Goal: Check status: Check status

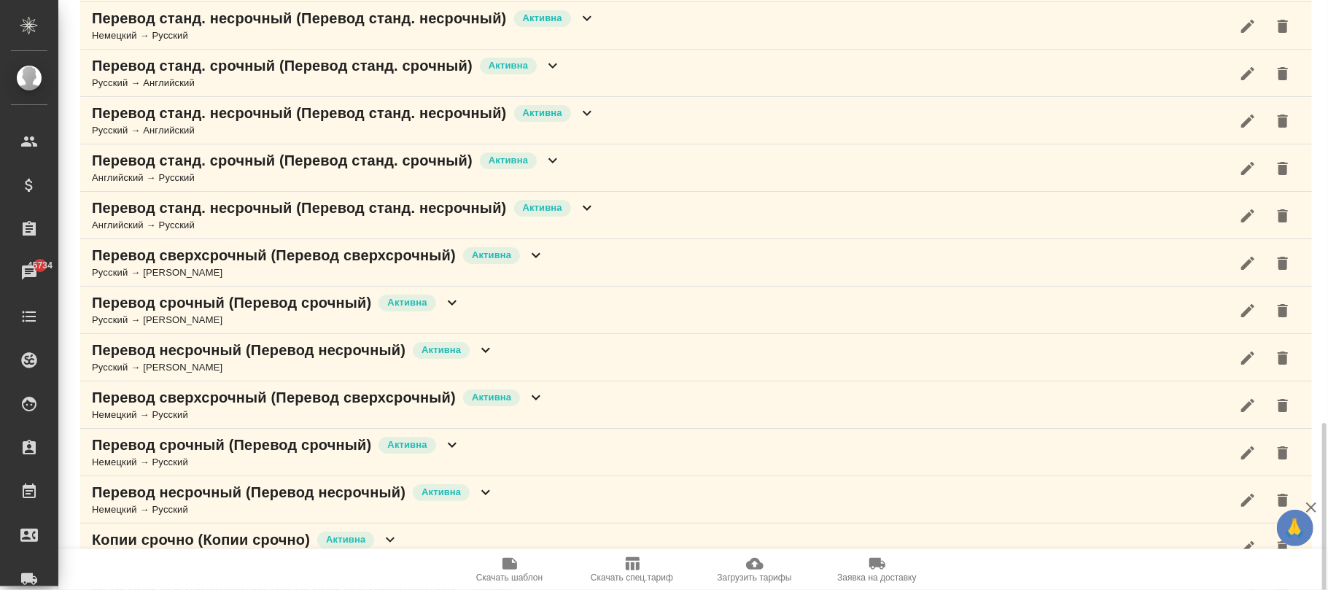
scroll to position [852, 0]
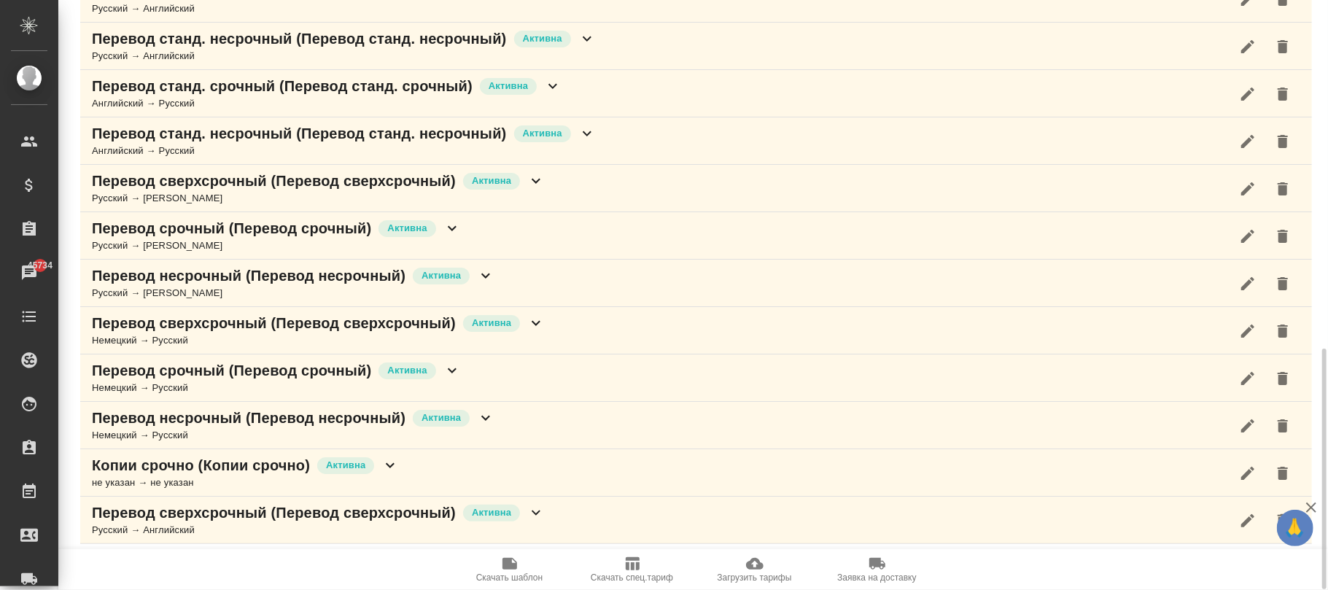
click at [750, 564] on icon "button" at bounding box center [754, 564] width 17 height 12
click at [634, 572] on icon "button" at bounding box center [631, 563] width 17 height 17
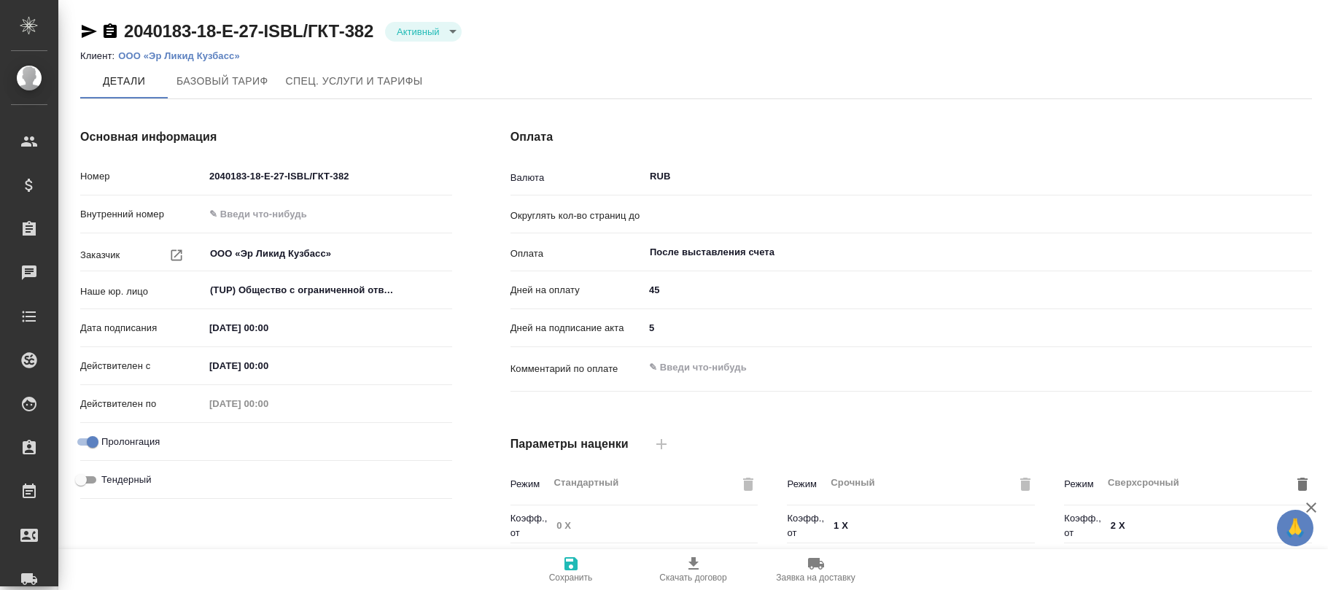
type input "0.5"
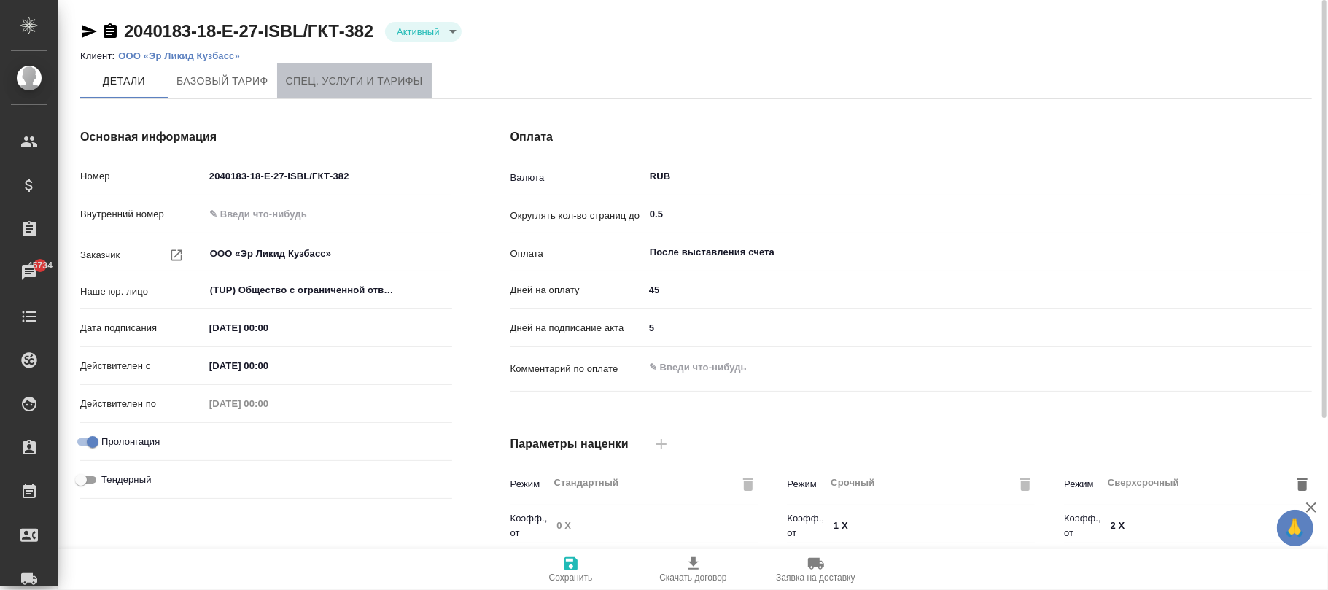
click at [338, 83] on span "Спец. услуги и тарифы" at bounding box center [354, 81] width 137 height 18
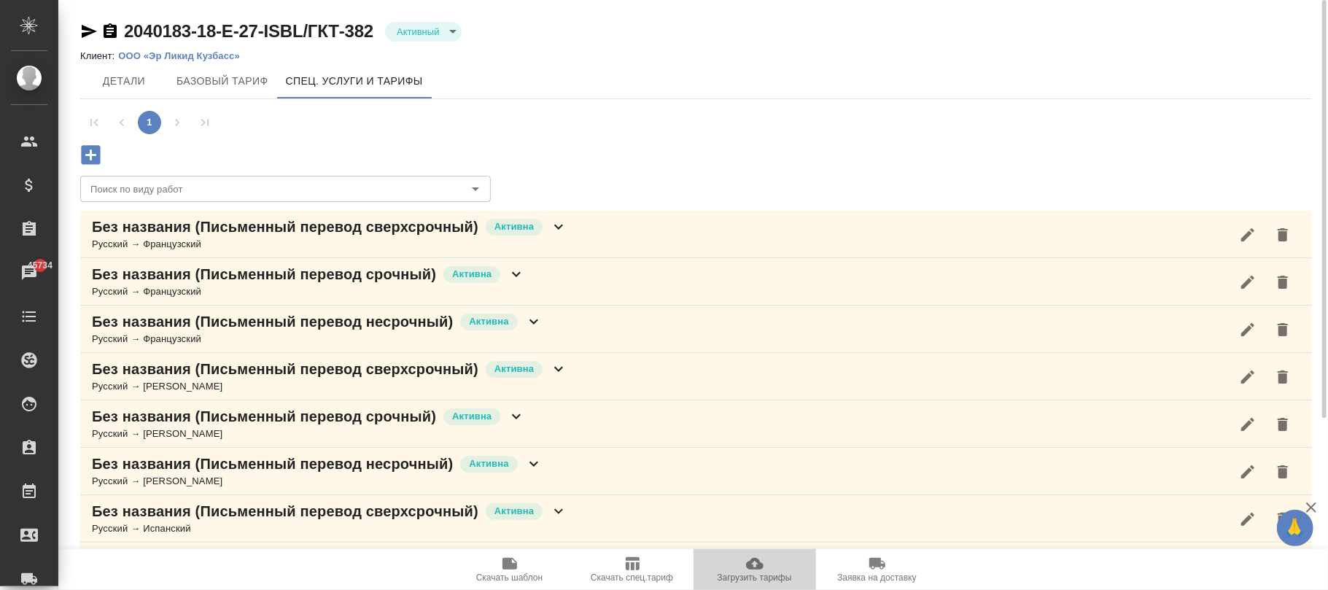
click at [751, 564] on icon "button" at bounding box center [754, 564] width 17 height 12
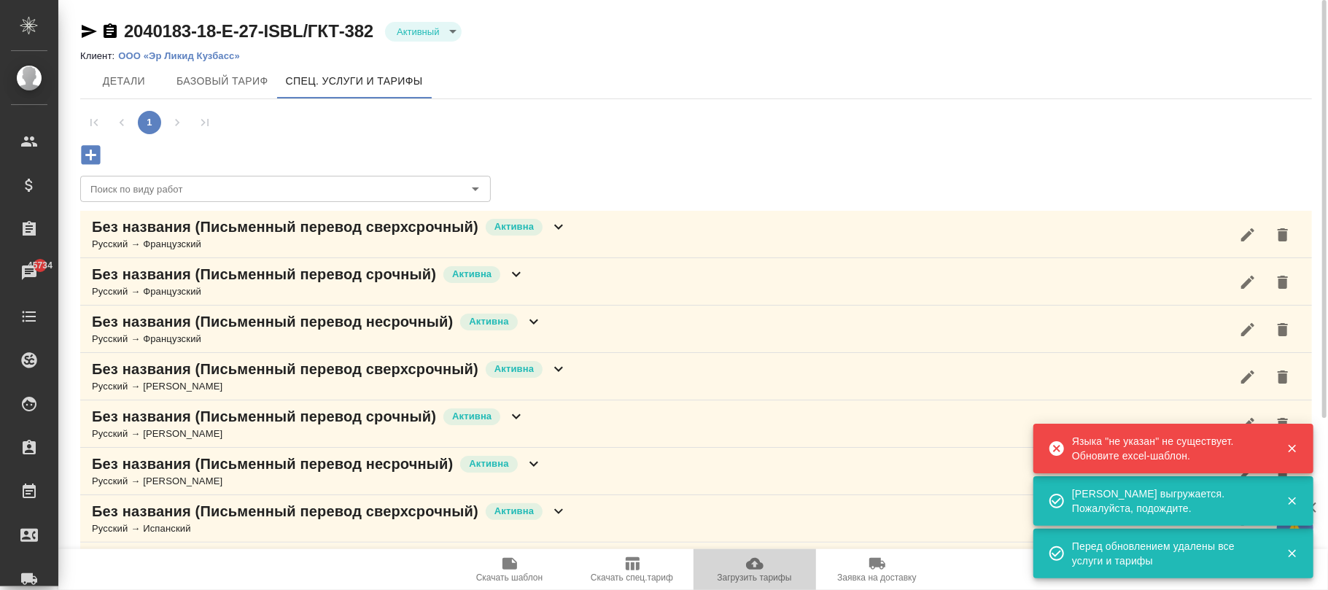
click at [762, 566] on icon "button" at bounding box center [754, 564] width 17 height 12
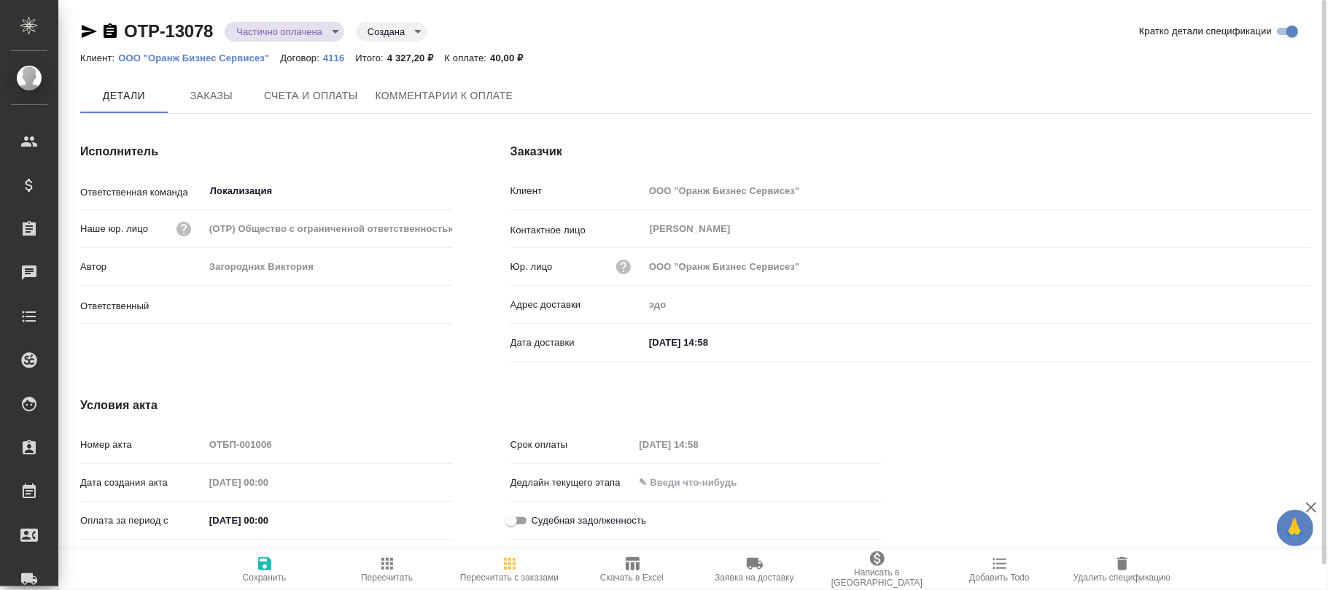
type input "Валяева Анна"
click at [305, 97] on span "Счета и оплаты" at bounding box center [311, 96] width 94 height 18
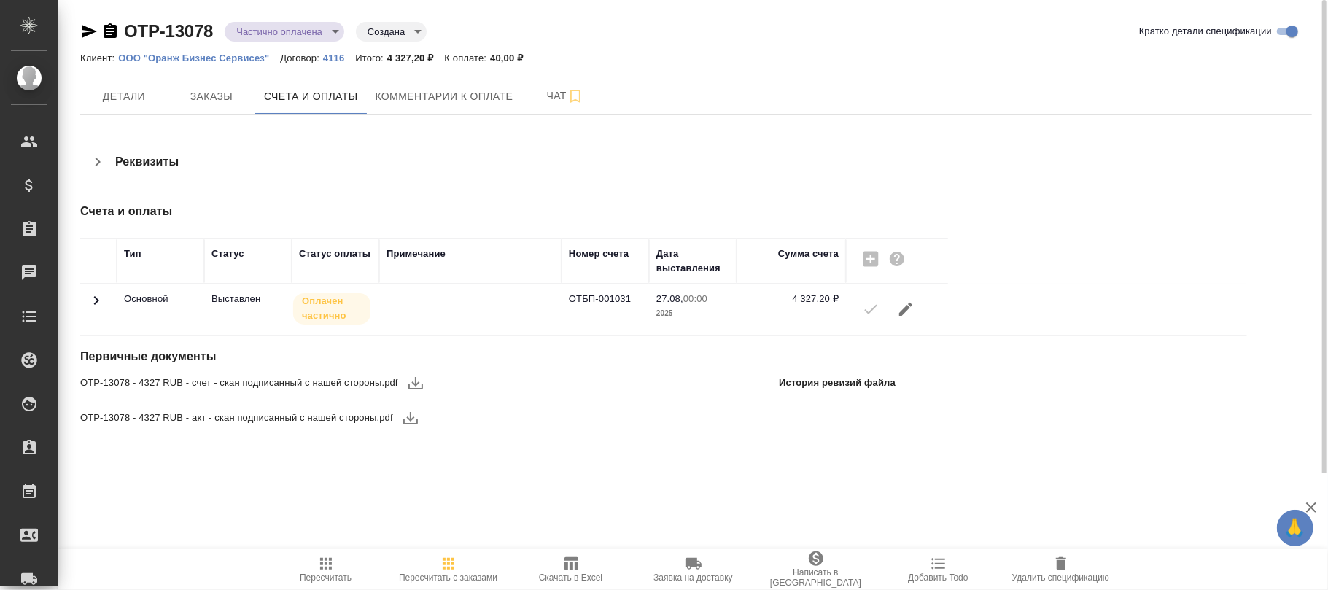
click at [94, 298] on icon at bounding box center [95, 300] width 17 height 17
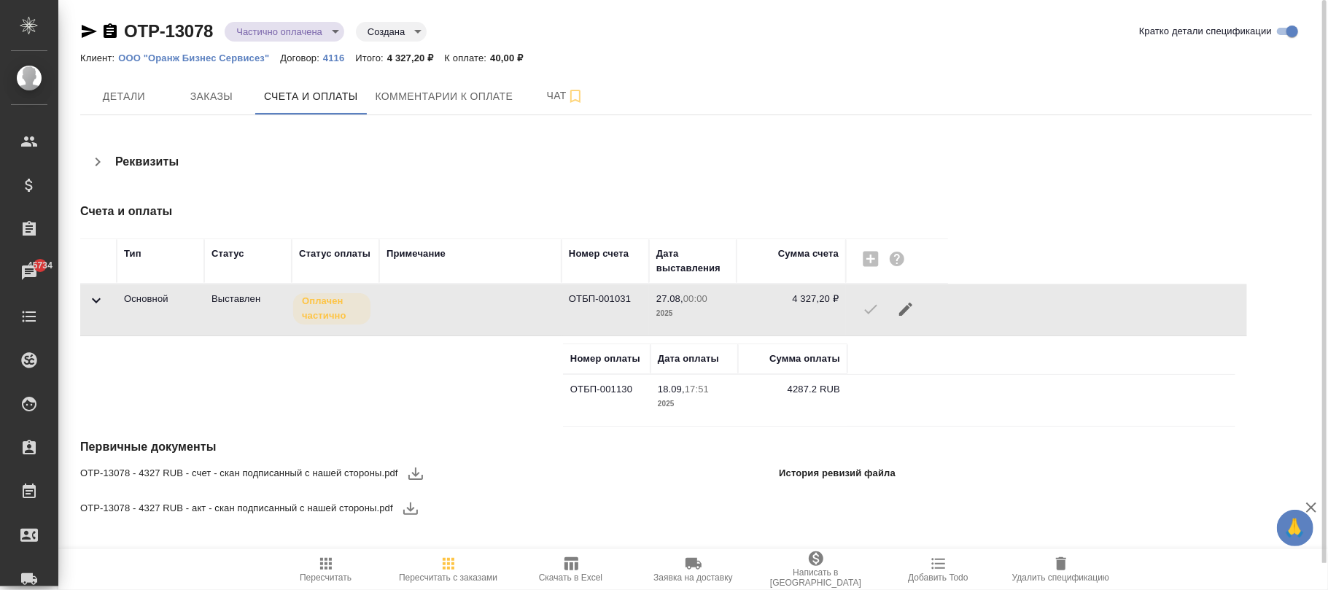
click at [786, 144] on div "Реквизиты" at bounding box center [490, 161] width 821 height 35
drag, startPoint x: 209, startPoint y: 92, endPoint x: 278, endPoint y: 172, distance: 106.0
click at [209, 92] on span "Заказы" at bounding box center [211, 96] width 70 height 18
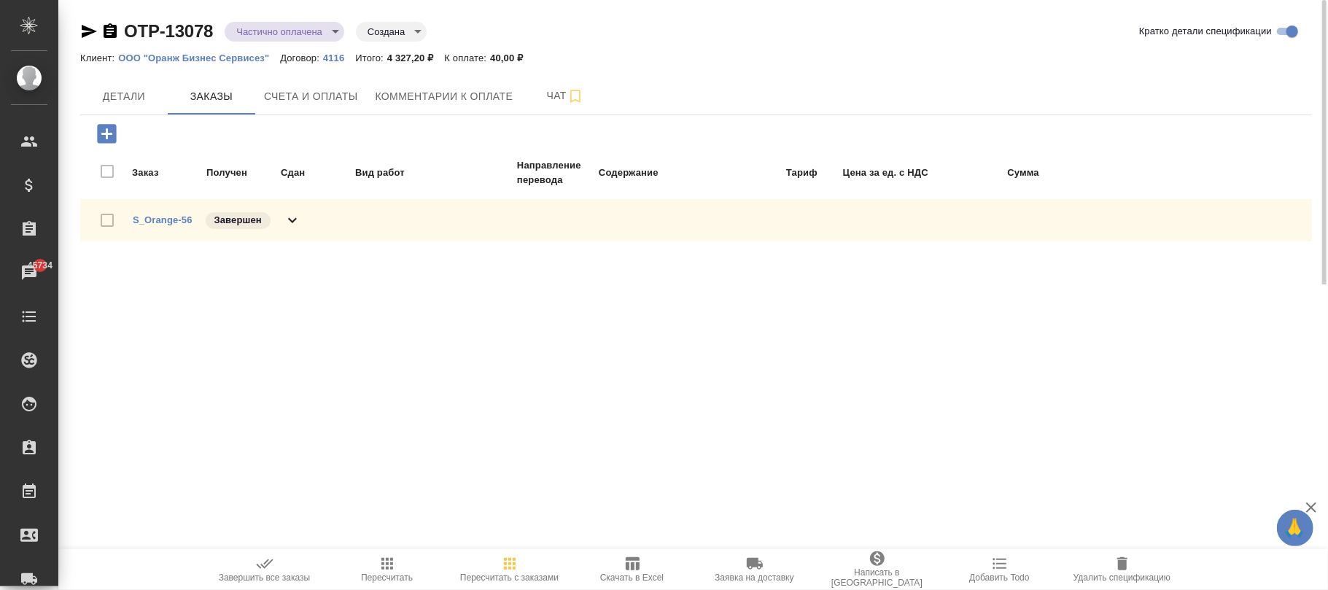
click at [508, 567] on icon "button" at bounding box center [510, 564] width 12 height 12
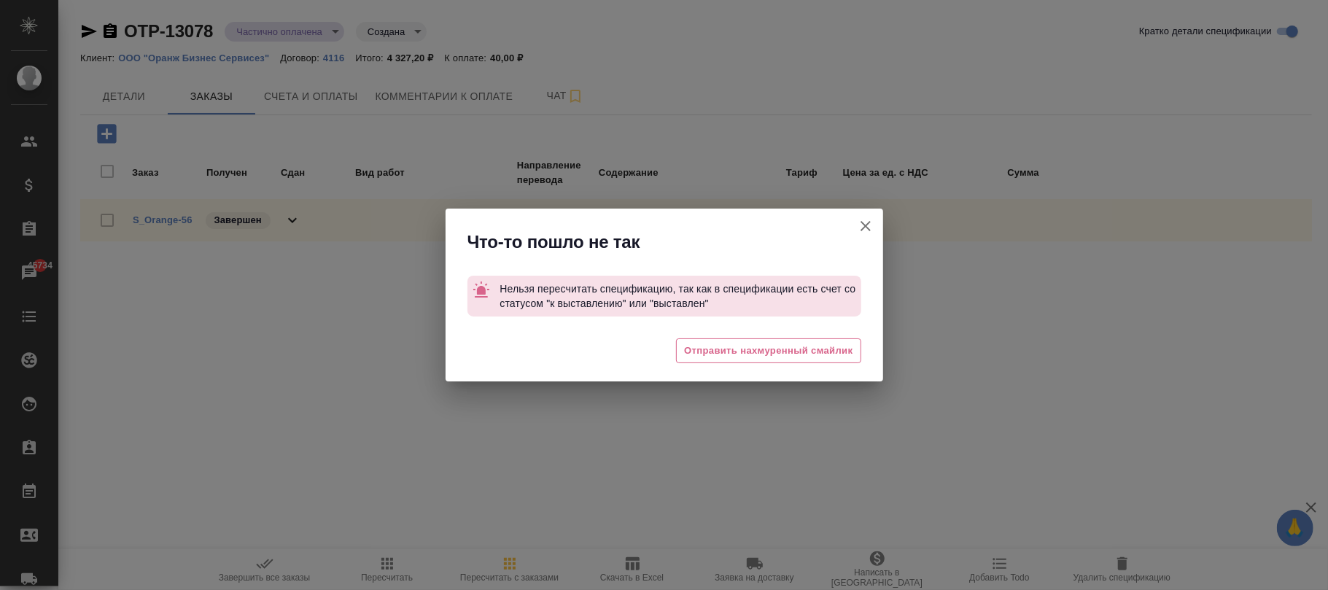
click at [854, 234] on button "Кратко детали спецификации" at bounding box center [865, 226] width 35 height 35
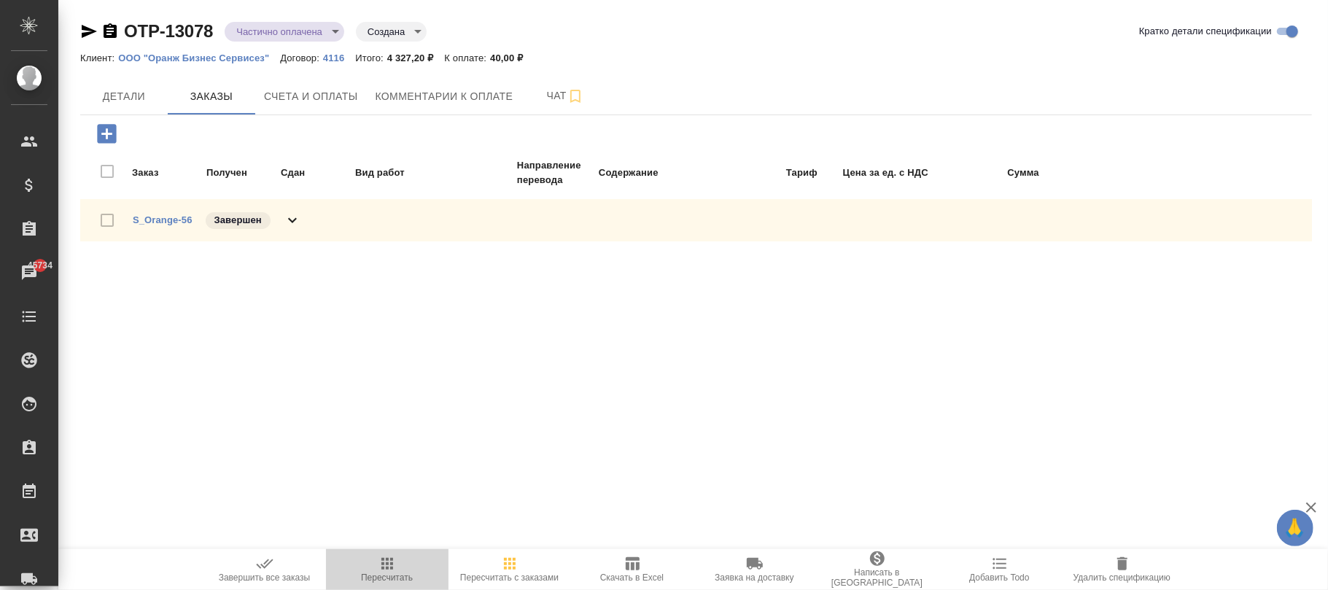
drag, startPoint x: 392, startPoint y: 567, endPoint x: 373, endPoint y: 516, distance: 54.2
click at [392, 564] on icon "button" at bounding box center [387, 564] width 12 height 12
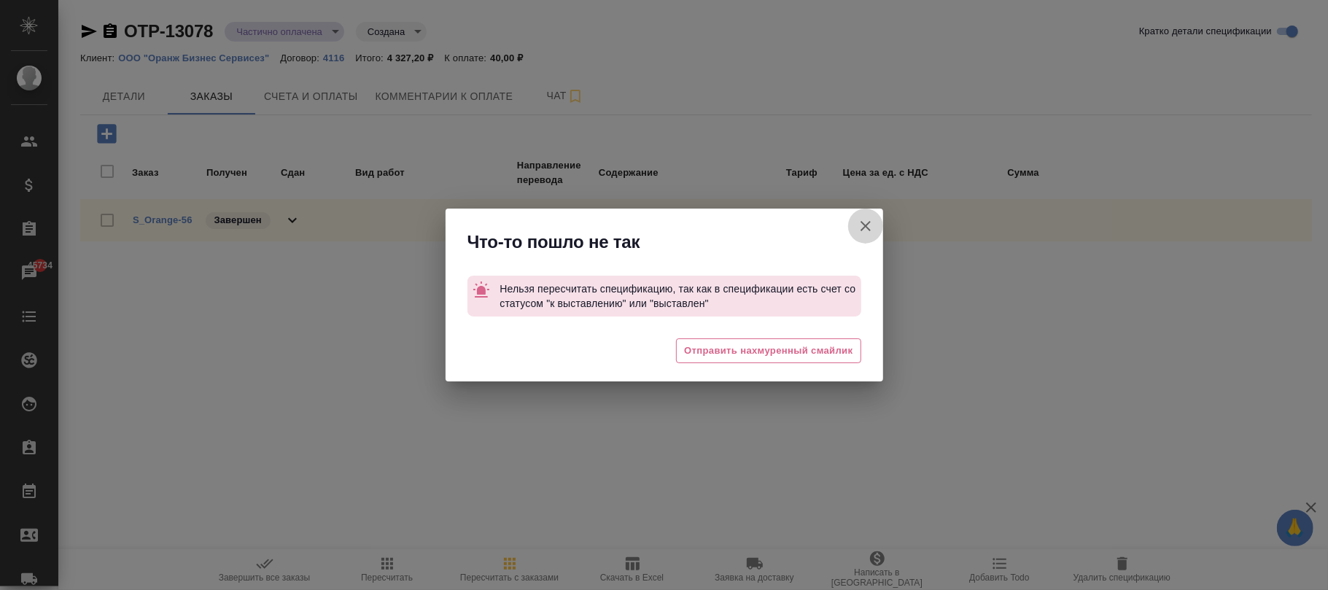
click at [865, 229] on icon "button" at bounding box center [865, 225] width 17 height 17
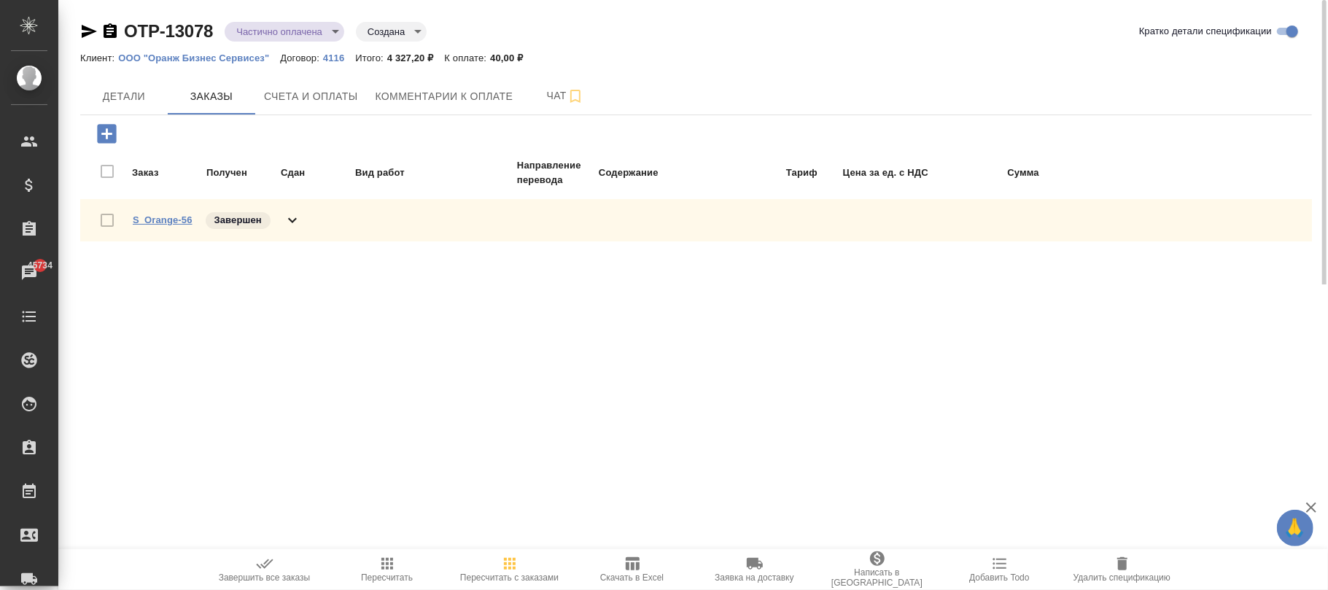
click at [166, 222] on link "S_Orange-56" at bounding box center [163, 219] width 60 height 11
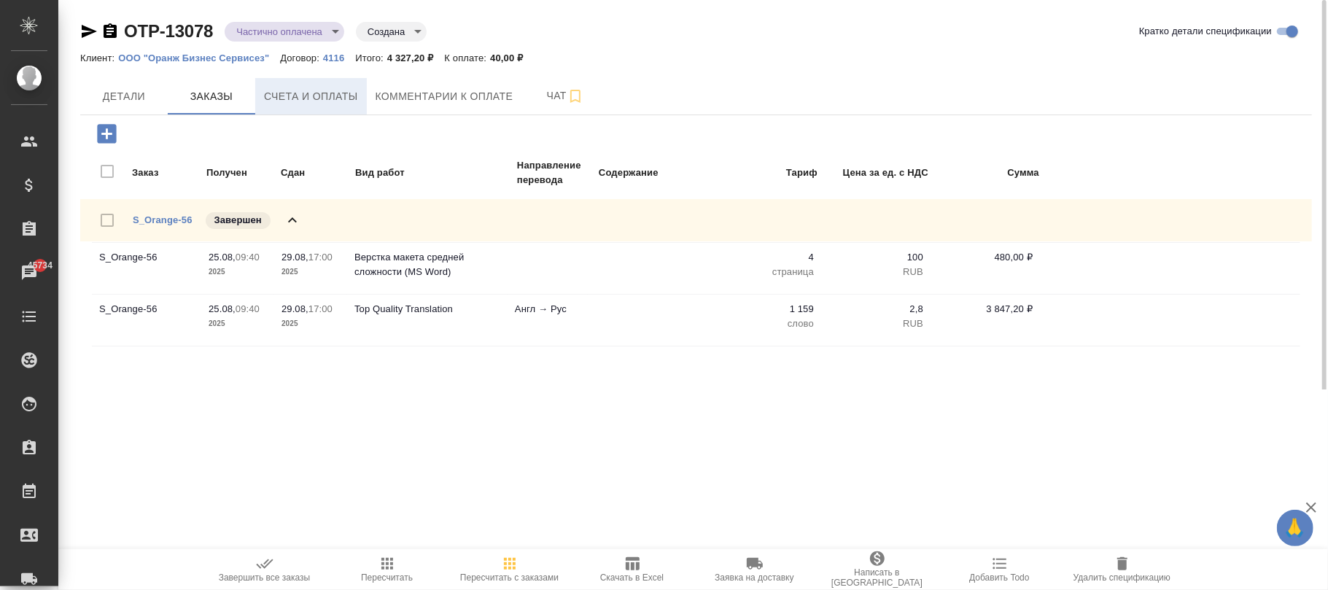
click at [336, 112] on button "Счета и оплаты" at bounding box center [311, 96] width 112 height 36
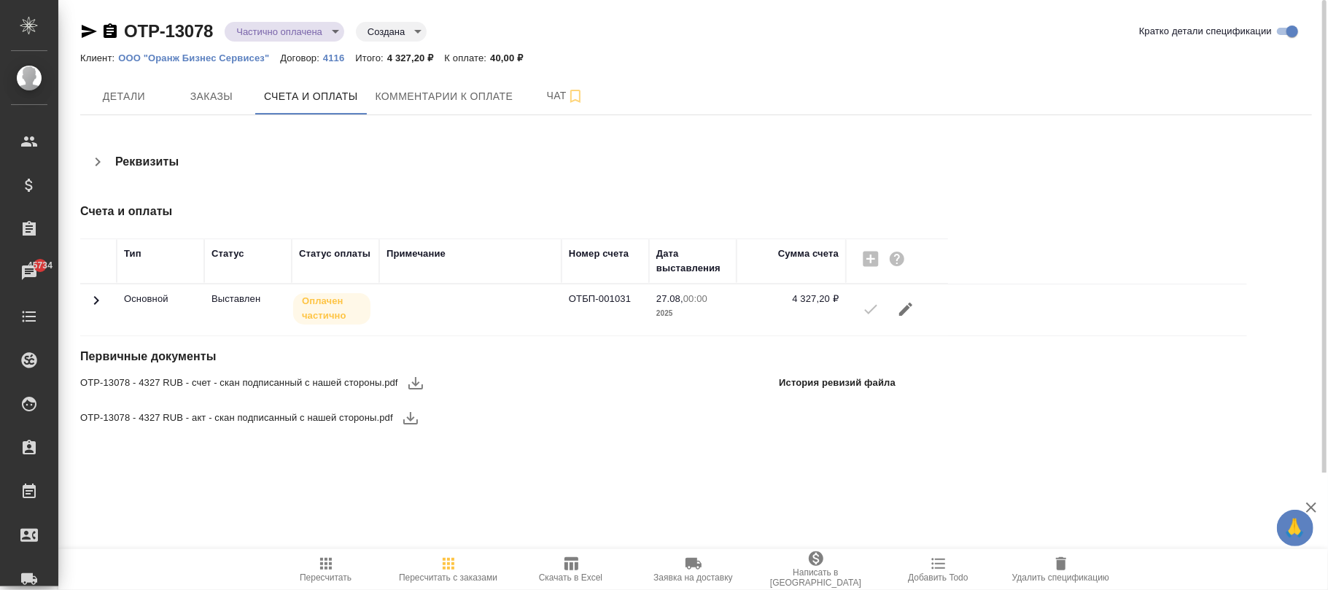
click at [93, 308] on icon at bounding box center [95, 300] width 17 height 17
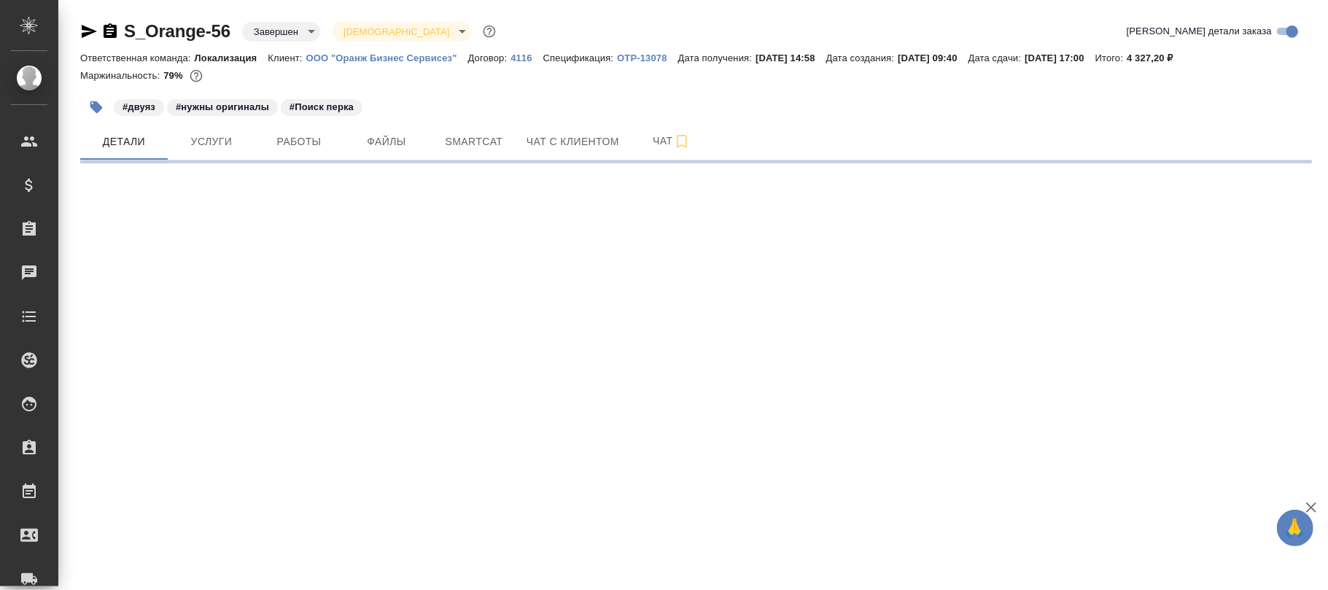
select select "RU"
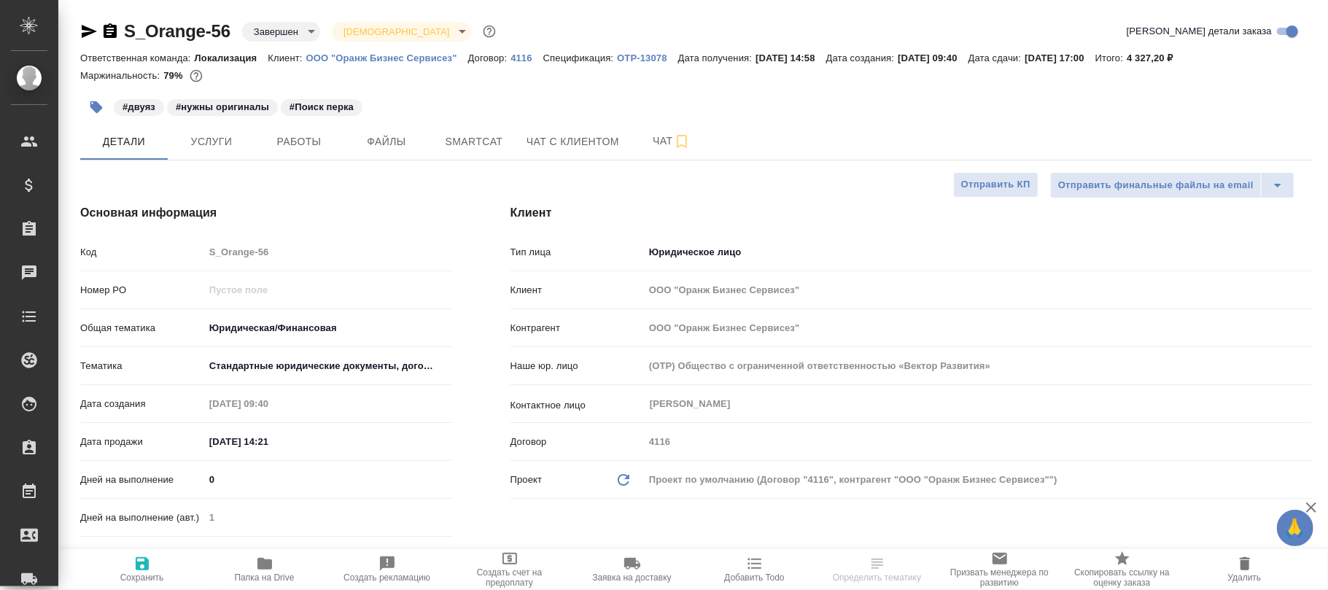
type textarea "x"
click at [204, 147] on span "Услуги" at bounding box center [211, 142] width 70 height 18
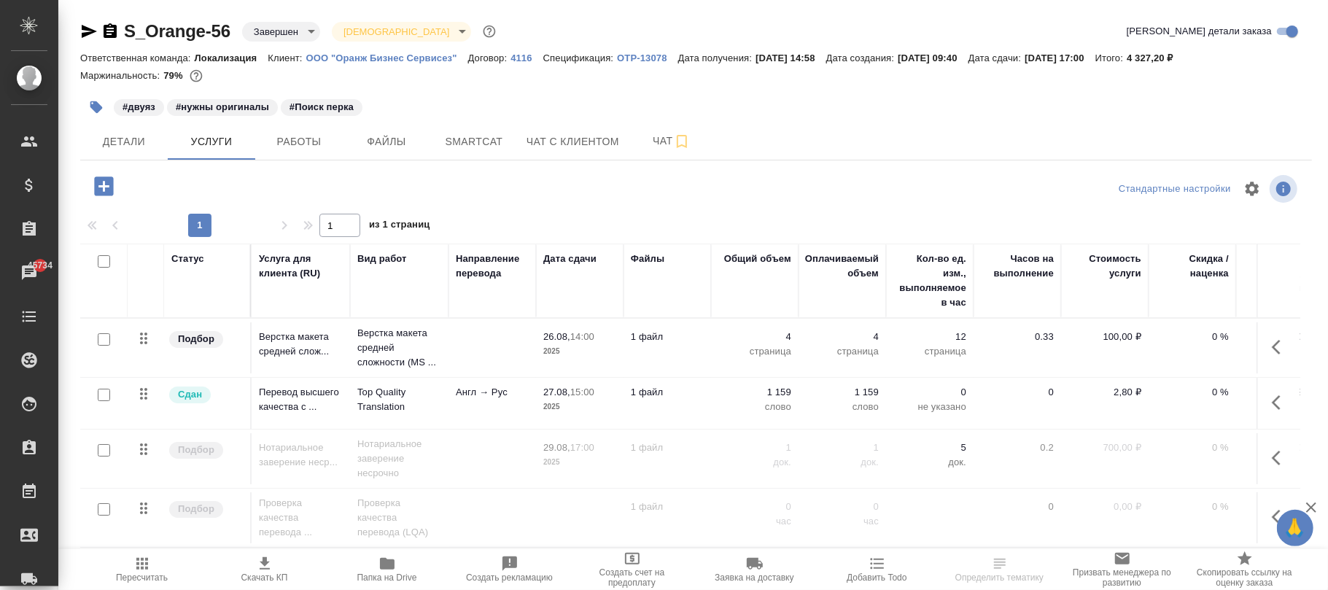
click at [129, 569] on span "Пересчитать" at bounding box center [142, 569] width 105 height 28
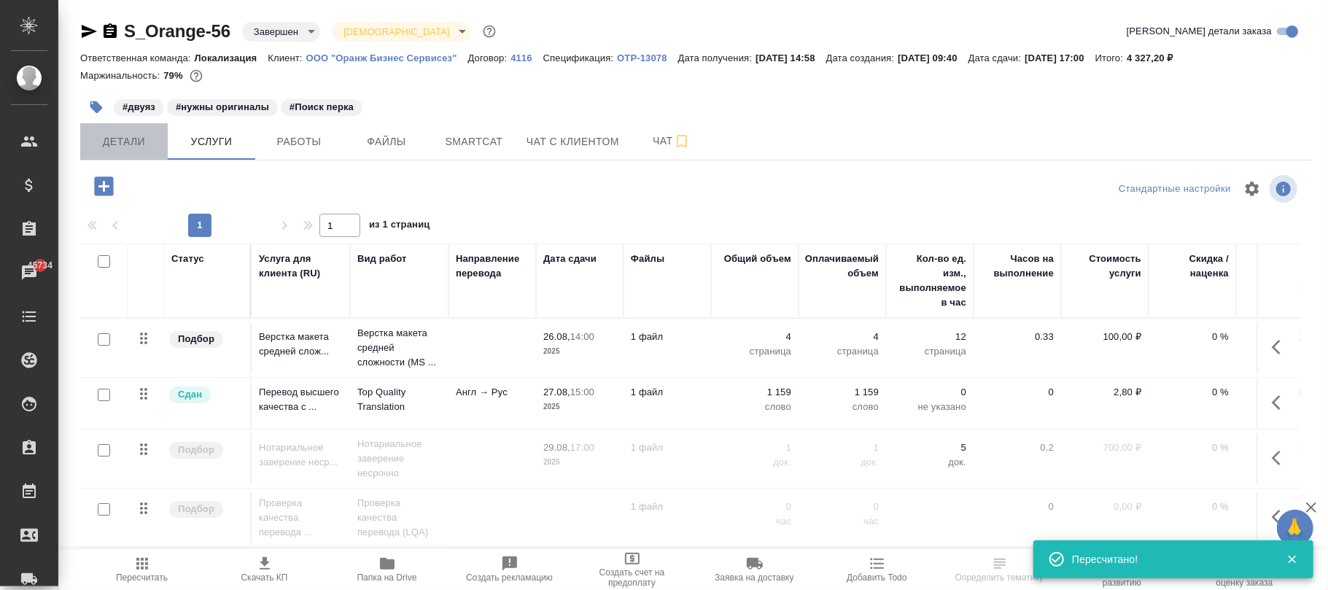
click at [123, 146] on span "Детали" at bounding box center [124, 142] width 70 height 18
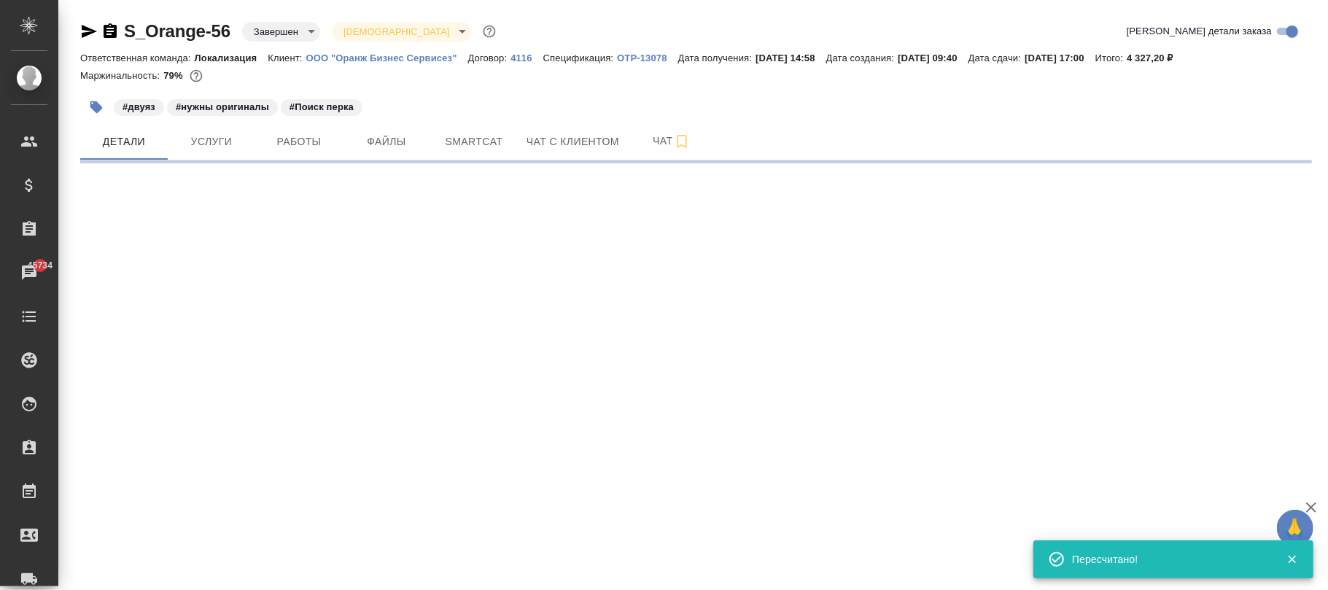
select select "RU"
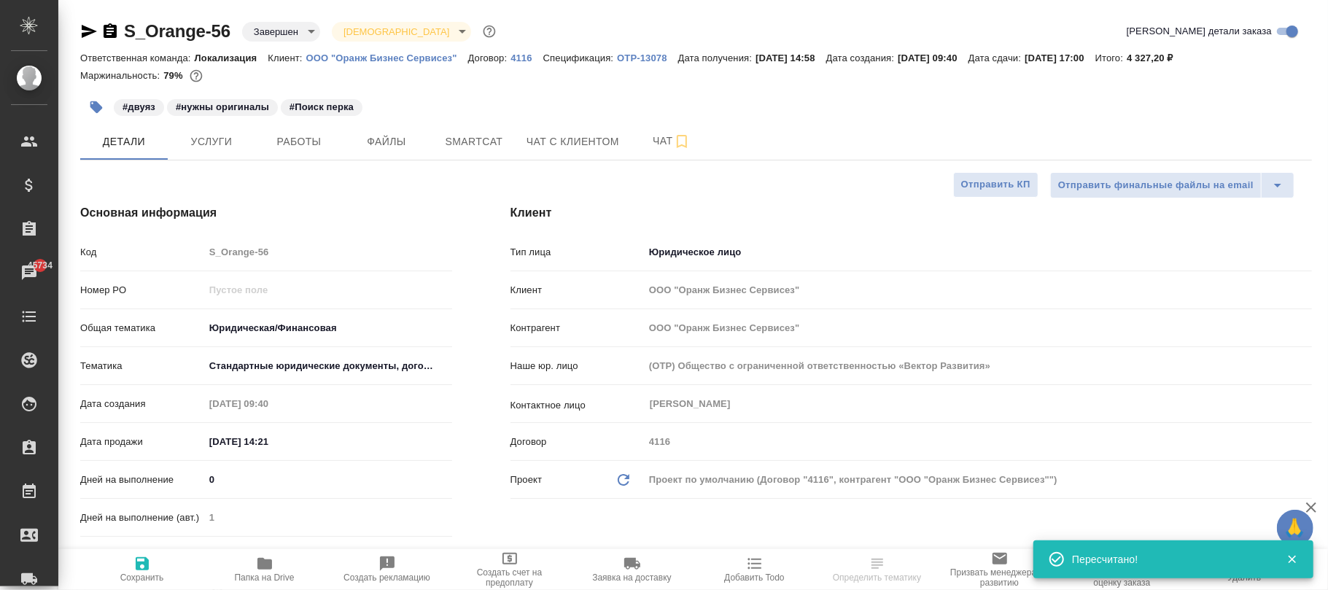
type textarea "x"
click at [147, 572] on div ".cls-1 fill:#fff; AWATERA Фокина Наталья n.fokina Клиенты Спецификации Заказы 4…" at bounding box center [664, 295] width 1328 height 590
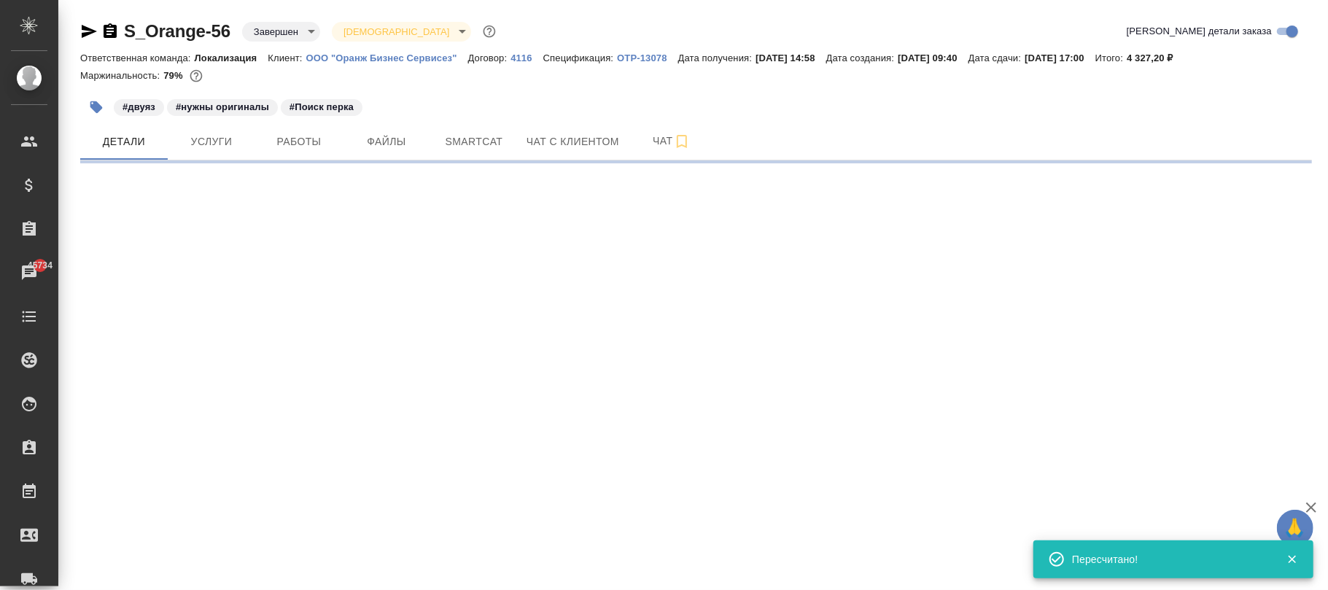
select select "RU"
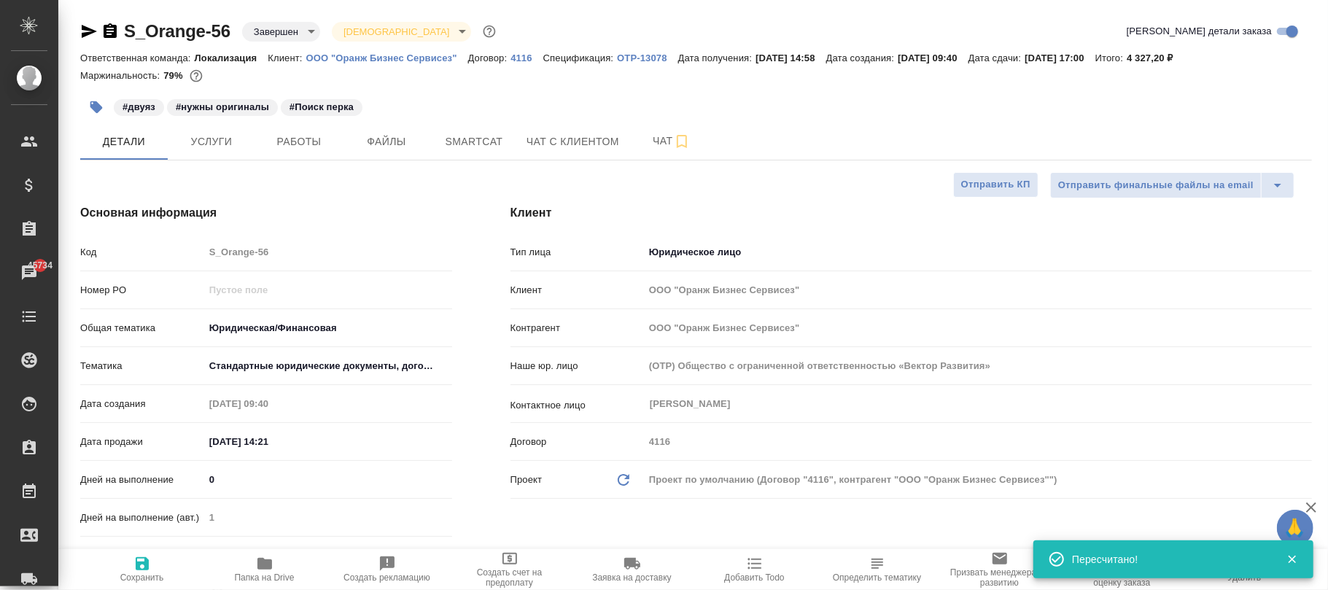
type textarea "x"
